Goal: Understand process/instructions: Learn about a topic

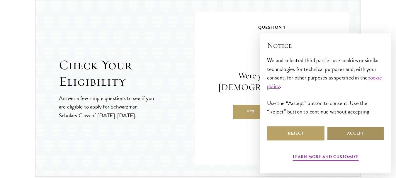
click at [340, 134] on button "Accept" at bounding box center [354, 133] width 57 height 14
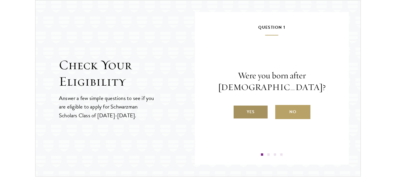
click at [255, 115] on label "Yes" at bounding box center [250, 112] width 35 height 14
click at [238, 111] on input "Yes" at bounding box center [235, 107] width 5 height 5
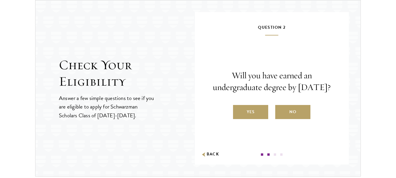
click at [255, 115] on label "Yes" at bounding box center [250, 112] width 35 height 14
click at [238, 111] on input "Yes" at bounding box center [235, 107] width 5 height 5
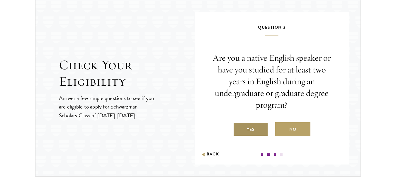
click at [262, 129] on label "Yes" at bounding box center [250, 129] width 35 height 14
click at [238, 128] on input "Yes" at bounding box center [235, 125] width 5 height 5
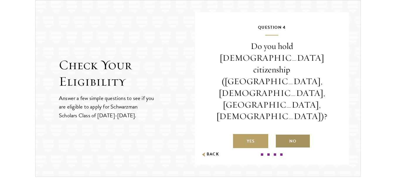
click at [285, 134] on label "No" at bounding box center [292, 141] width 35 height 14
click at [280, 135] on input "No" at bounding box center [277, 137] width 5 height 5
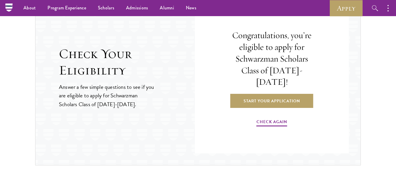
scroll to position [586, 0]
